Goal: Check status: Check status

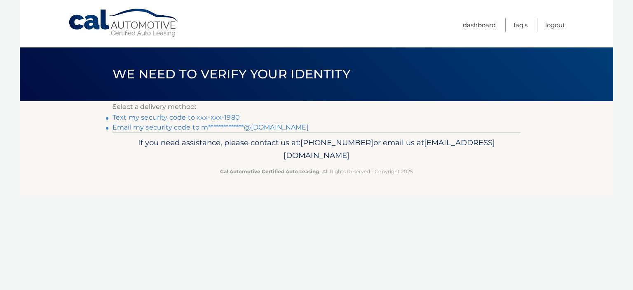
click at [219, 115] on link "Text my security code to xxx-xxx-1980" at bounding box center [176, 117] width 127 height 8
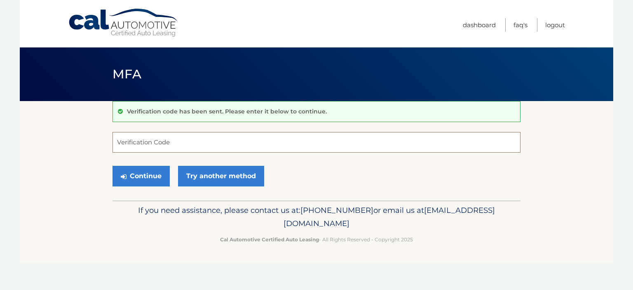
click at [188, 150] on input "Verification Code" at bounding box center [317, 142] width 408 height 21
type input "141258"
click at [153, 178] on button "Continue" at bounding box center [141, 176] width 57 height 21
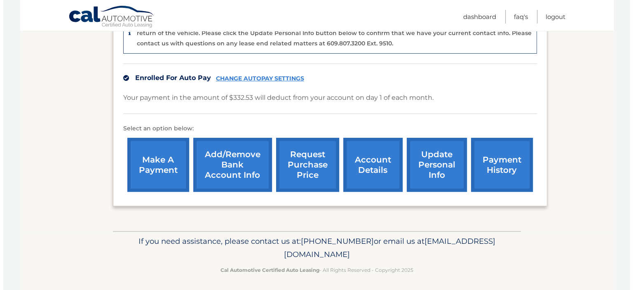
scroll to position [228, 0]
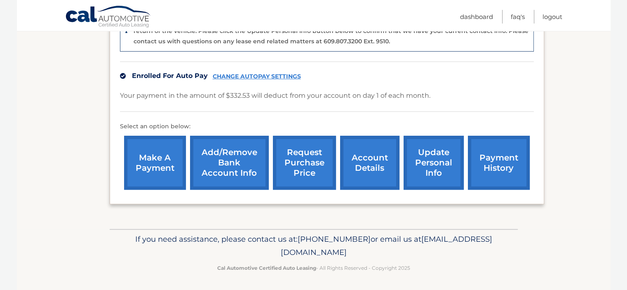
click at [305, 179] on link "request purchase price" at bounding box center [304, 163] width 63 height 54
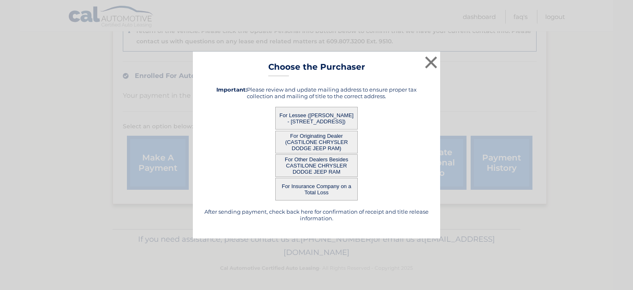
click at [322, 118] on button "For Lessee ([PERSON_NAME] - [STREET_ADDRESS])" at bounding box center [316, 118] width 82 height 23
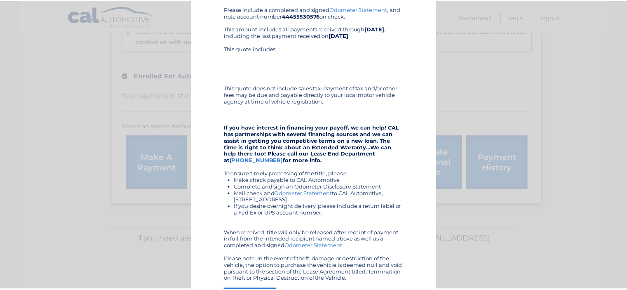
scroll to position [0, 0]
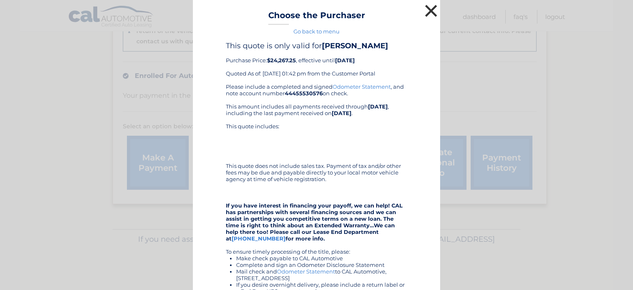
click at [433, 10] on button "×" at bounding box center [431, 10] width 16 height 16
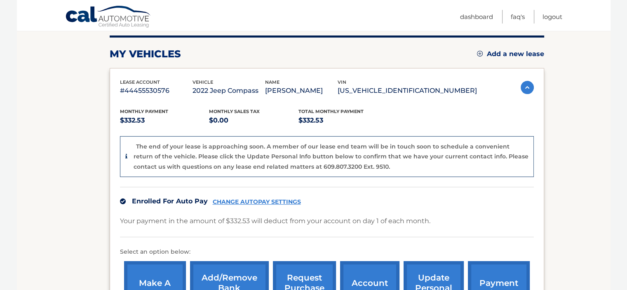
scroll to position [53, 0]
